Goal: Task Accomplishment & Management: Manage account settings

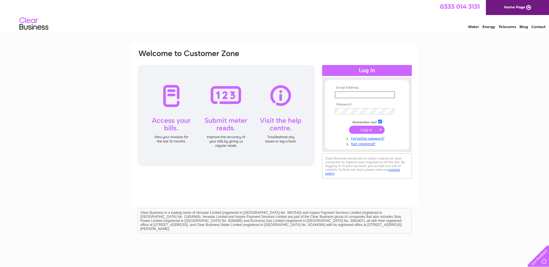
click at [357, 95] on input "text" at bounding box center [365, 94] width 60 height 7
click at [360, 94] on input "text" at bounding box center [365, 94] width 60 height 6
type input "accounts@solsticenurseries.co.uk"
click at [370, 130] on input "submit" at bounding box center [367, 130] width 36 height 8
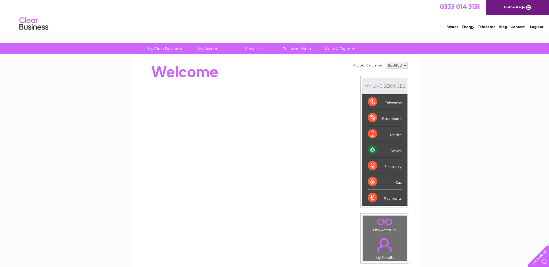
click at [453, 27] on link "Water" at bounding box center [452, 27] width 11 height 4
click at [381, 151] on div "Water" at bounding box center [385, 150] width 34 height 16
click at [375, 150] on div "Water" at bounding box center [385, 150] width 34 height 16
click at [396, 151] on div "Water" at bounding box center [385, 150] width 34 height 16
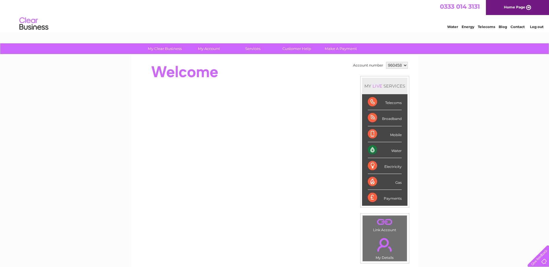
scroll to position [29, 0]
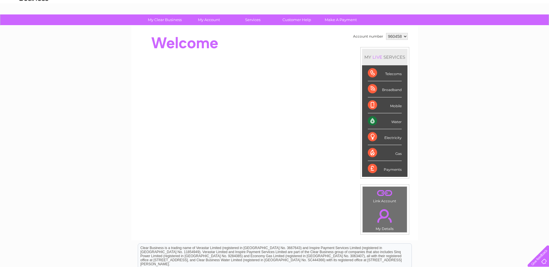
click at [394, 170] on div "Payments" at bounding box center [385, 169] width 34 height 16
click at [372, 170] on div "Payments" at bounding box center [385, 169] width 34 height 16
click at [370, 120] on div "Water" at bounding box center [385, 121] width 34 height 16
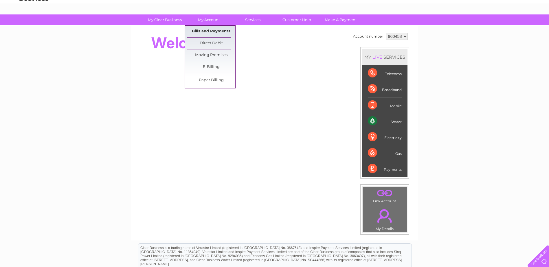
click at [209, 28] on link "Bills and Payments" at bounding box center [211, 32] width 48 height 12
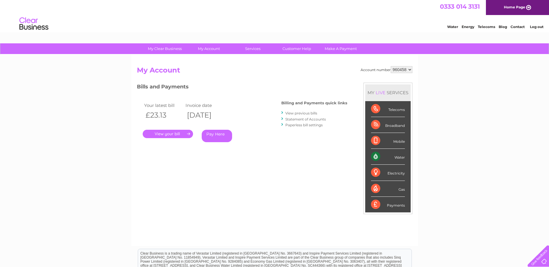
click at [169, 134] on link "." at bounding box center [168, 134] width 50 height 8
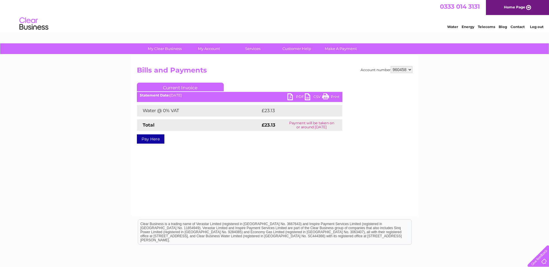
click at [290, 99] on link "PDF" at bounding box center [295, 97] width 17 height 8
